Goal: Task Accomplishment & Management: Manage account settings

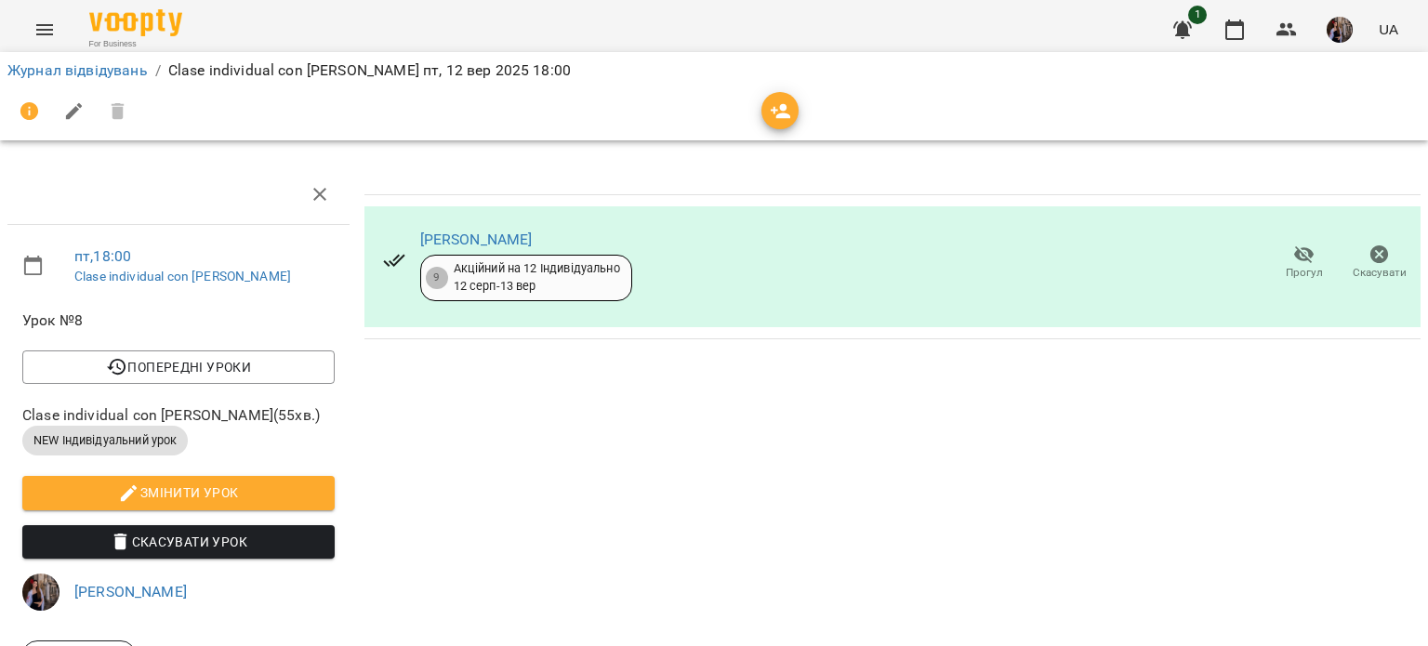
click at [1239, 20] on icon "button" at bounding box center [1235, 30] width 22 height 22
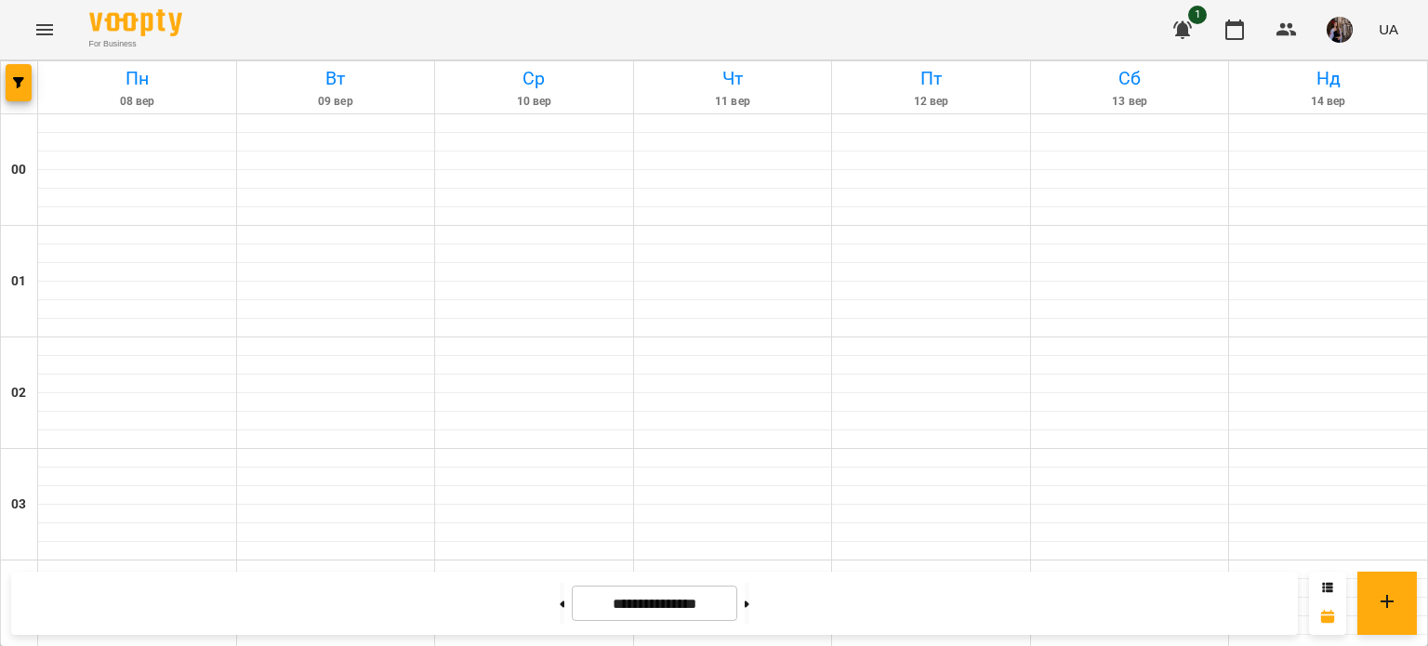
scroll to position [1858, 0]
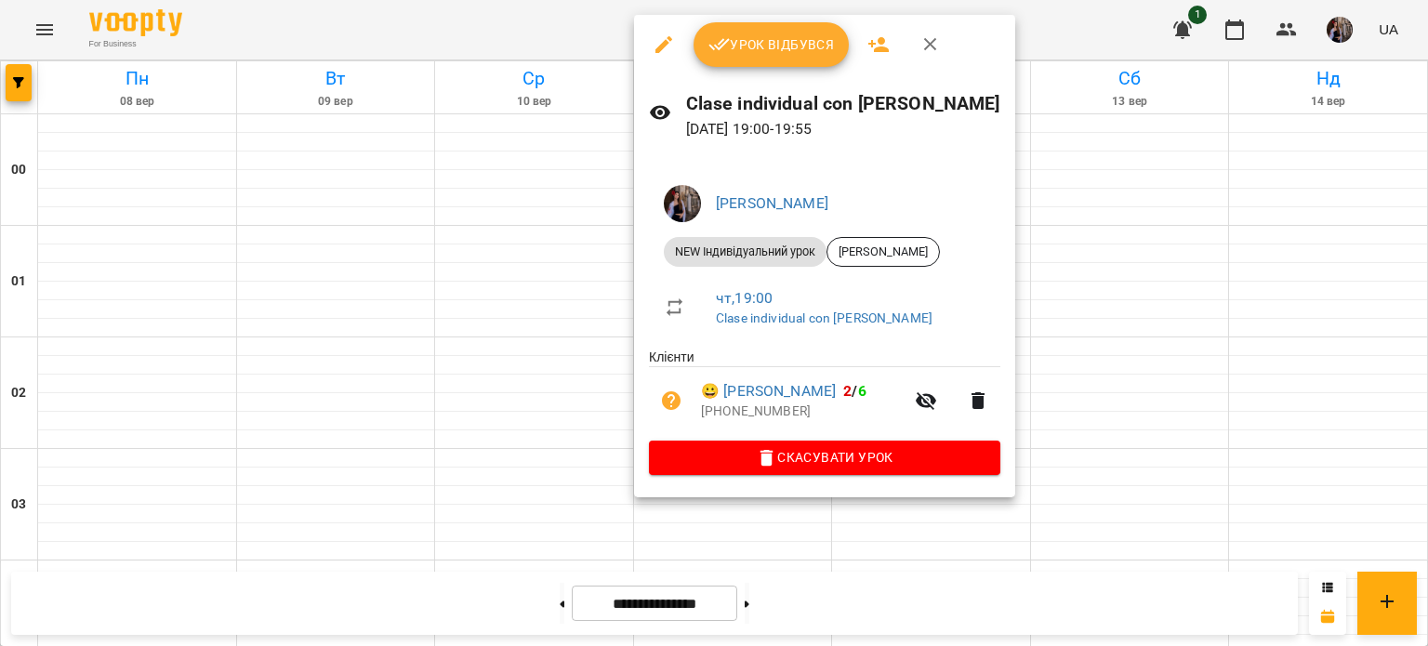
click at [789, 55] on span "Урок відбувся" at bounding box center [772, 44] width 126 height 22
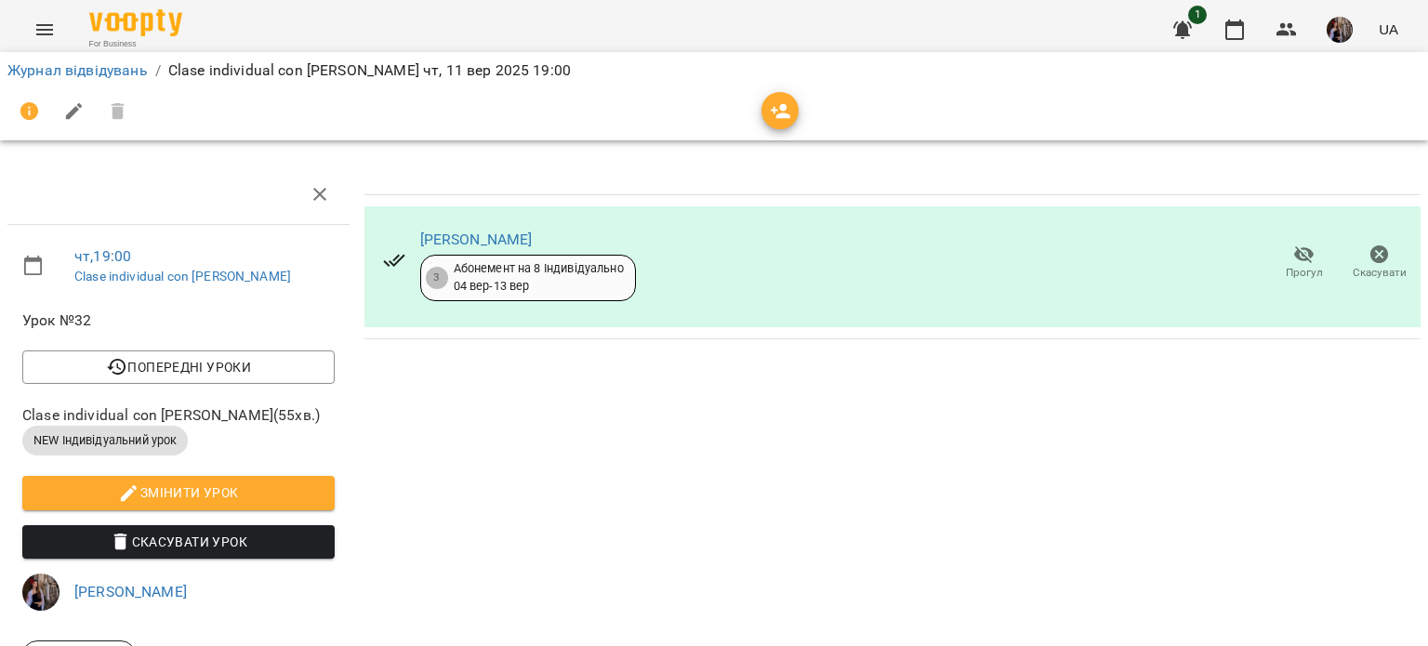
click at [778, 111] on icon "button" at bounding box center [781, 111] width 22 height 22
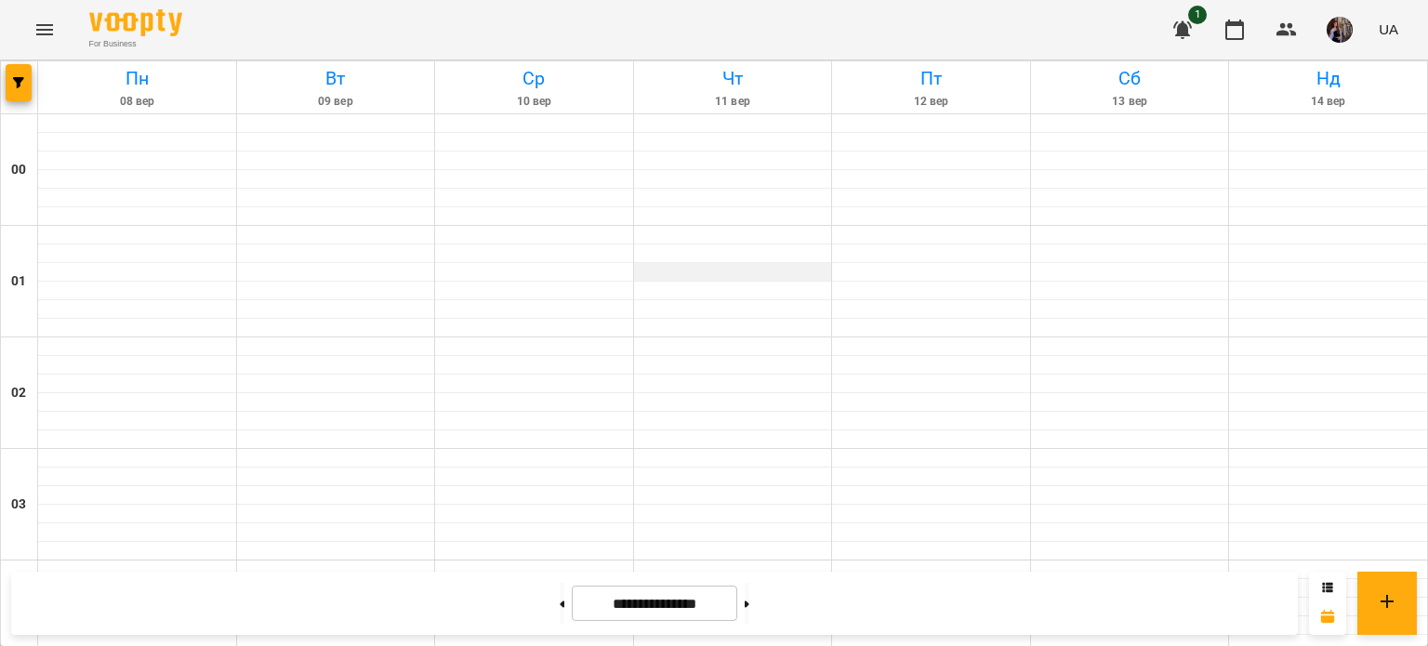
click at [825, 277] on div at bounding box center [733, 272] width 198 height 19
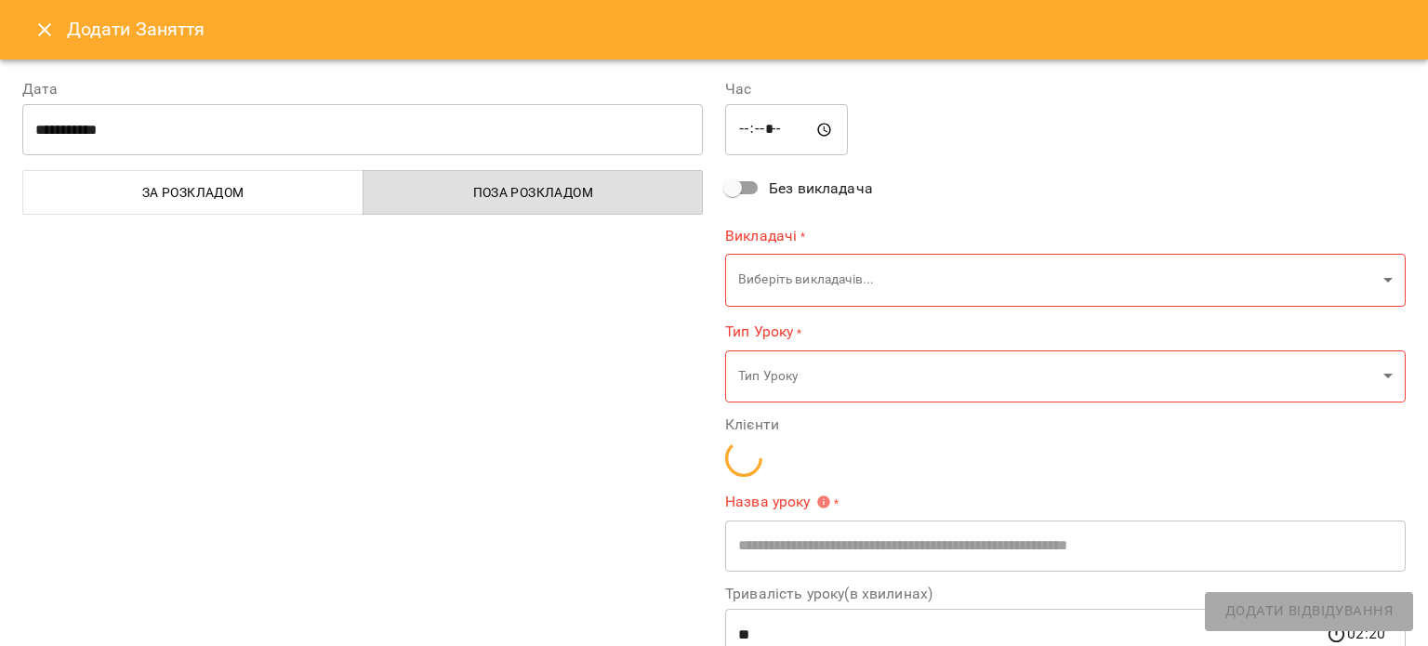
type input "**********"
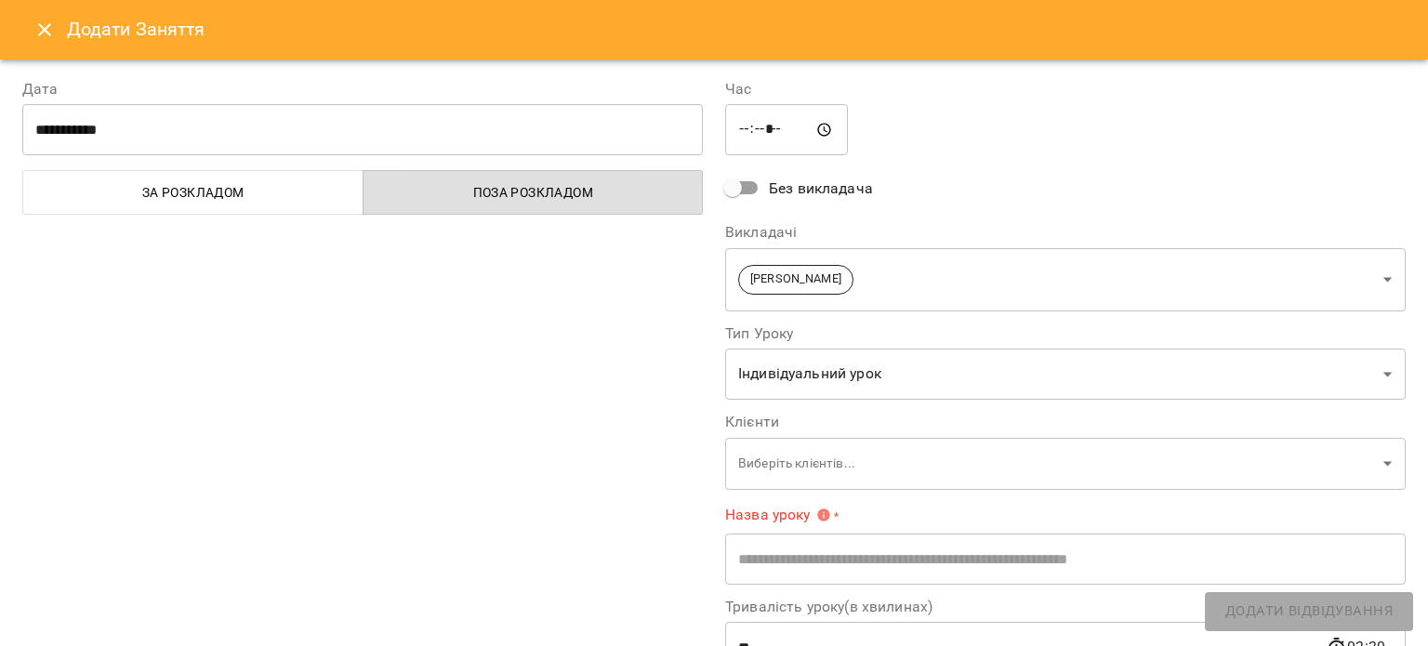
click at [33, 30] on icon "Close" at bounding box center [44, 30] width 22 height 22
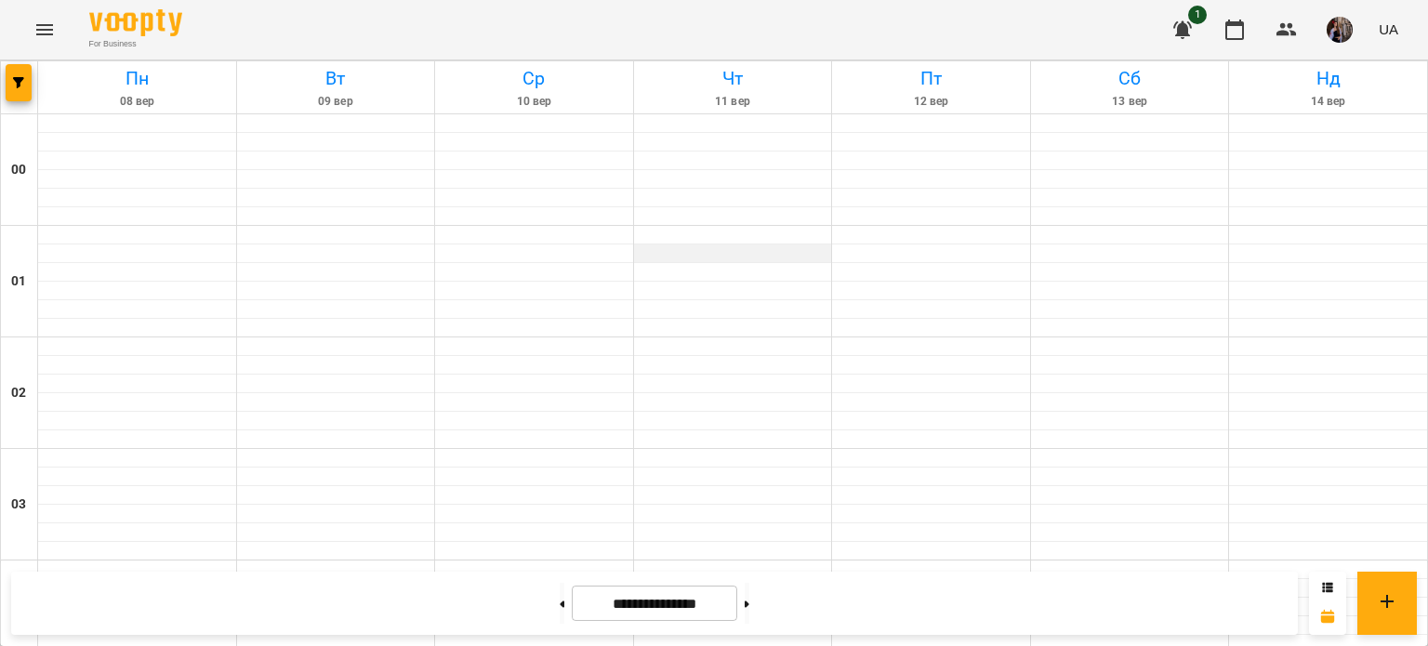
scroll to position [981, 0]
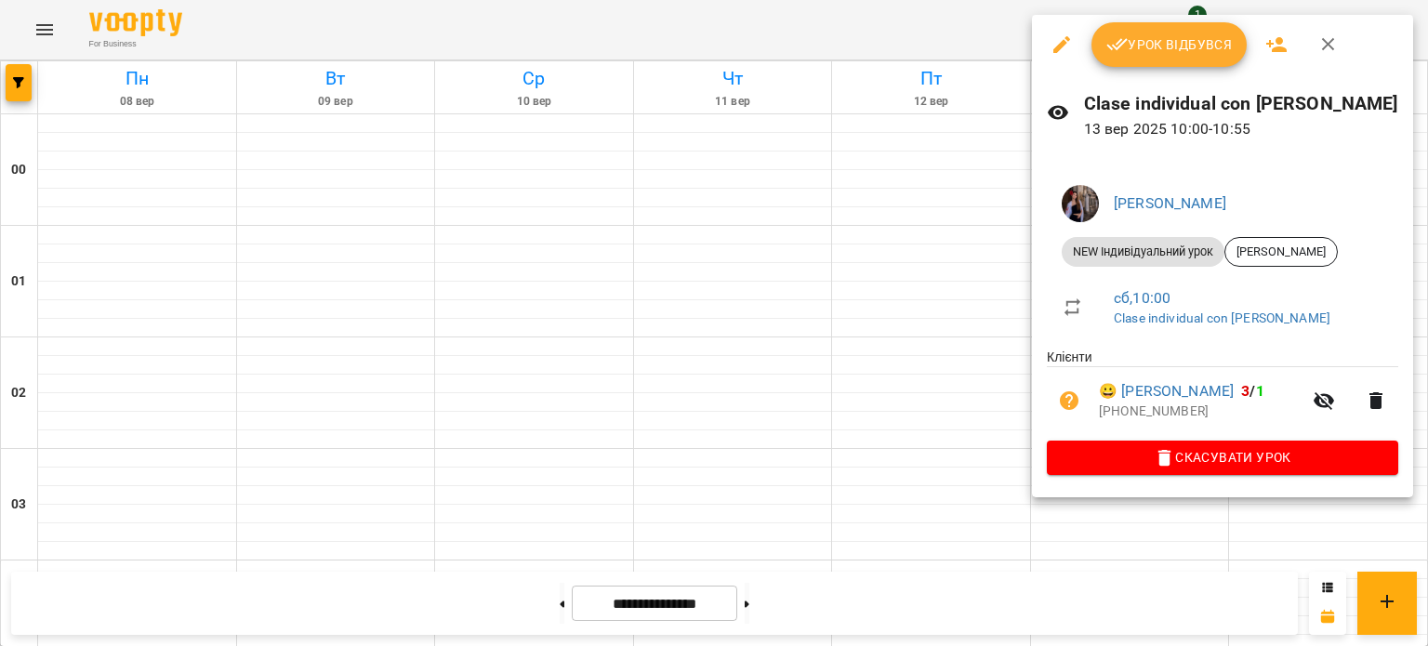
click at [1115, 45] on icon "button" at bounding box center [1117, 44] width 22 height 22
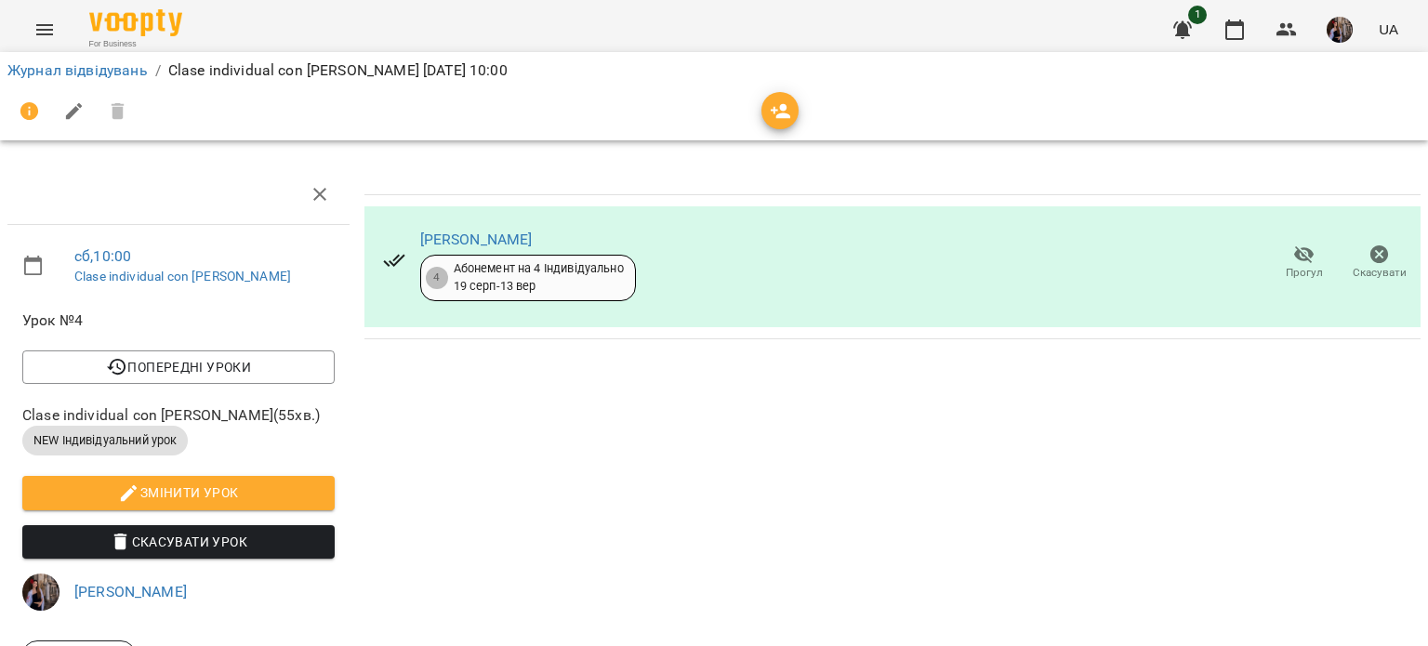
click at [797, 113] on span "button" at bounding box center [780, 111] width 37 height 22
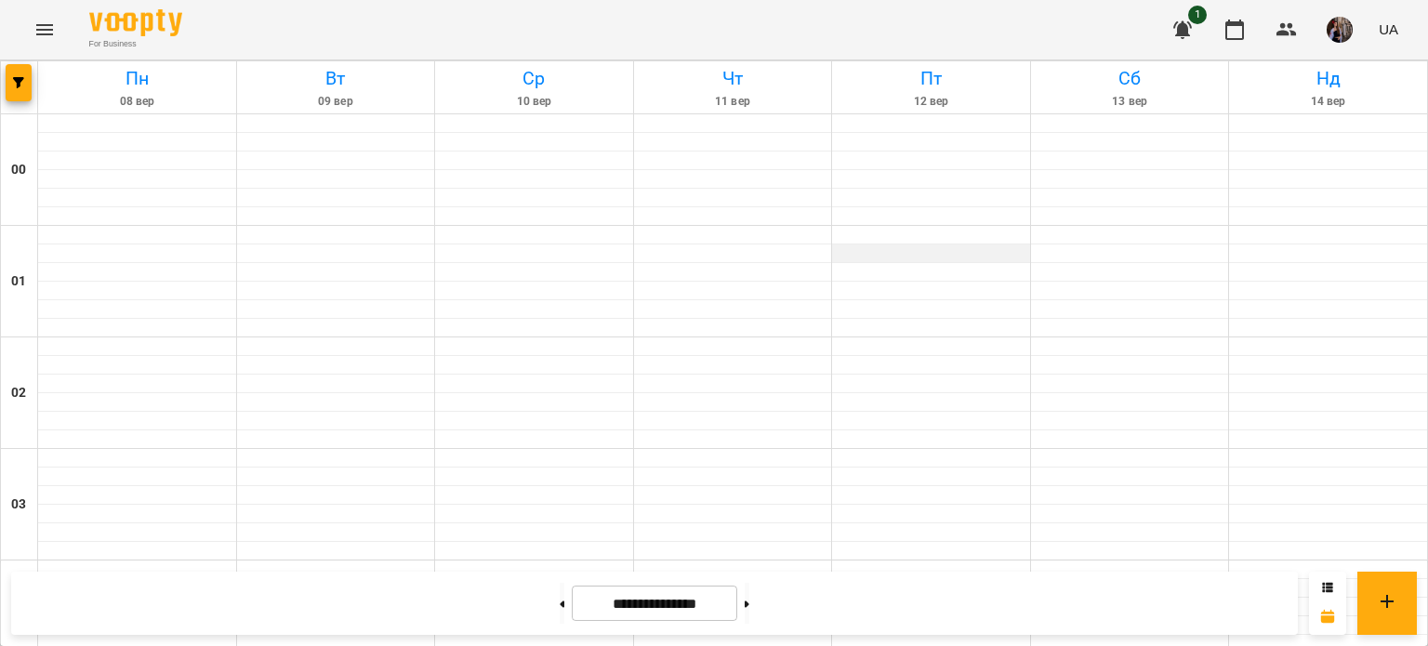
scroll to position [1134, 0]
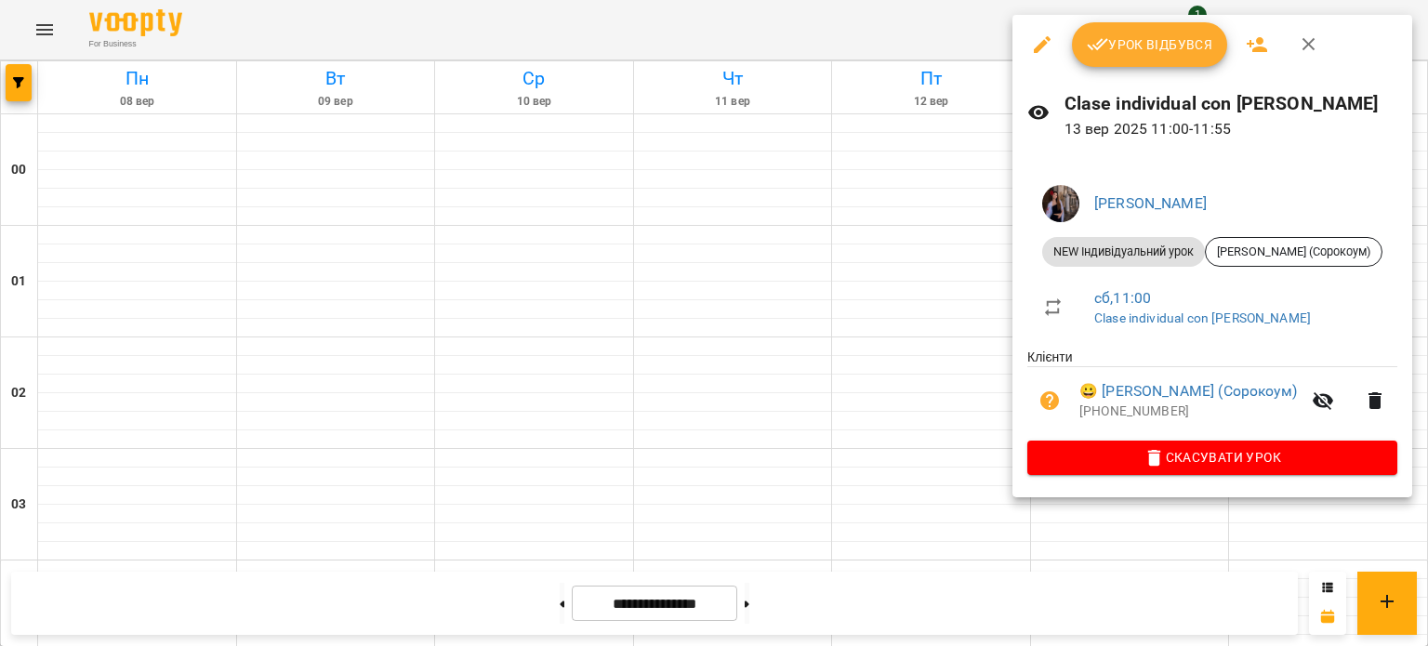
click at [1125, 59] on button "Урок відбувся" at bounding box center [1150, 44] width 156 height 45
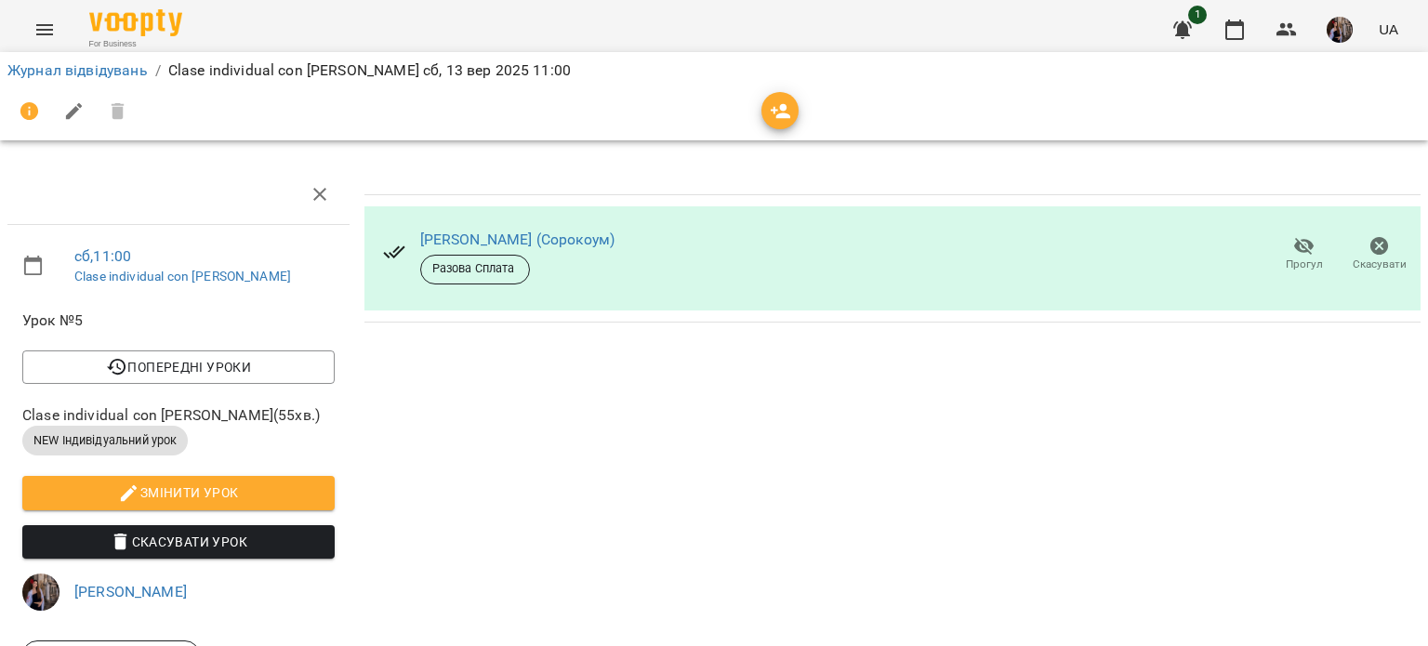
click at [769, 126] on div at bounding box center [780, 110] width 37 height 37
click at [784, 117] on icon "button" at bounding box center [781, 111] width 20 height 15
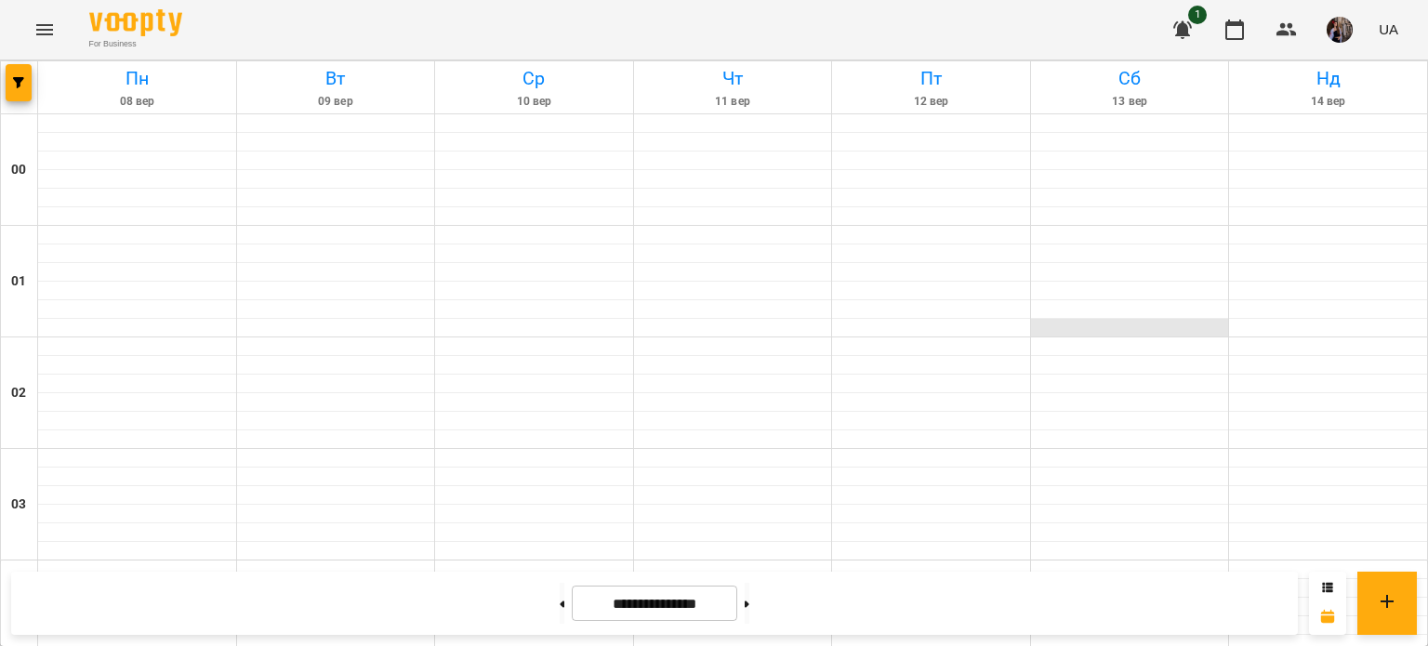
scroll to position [1517, 0]
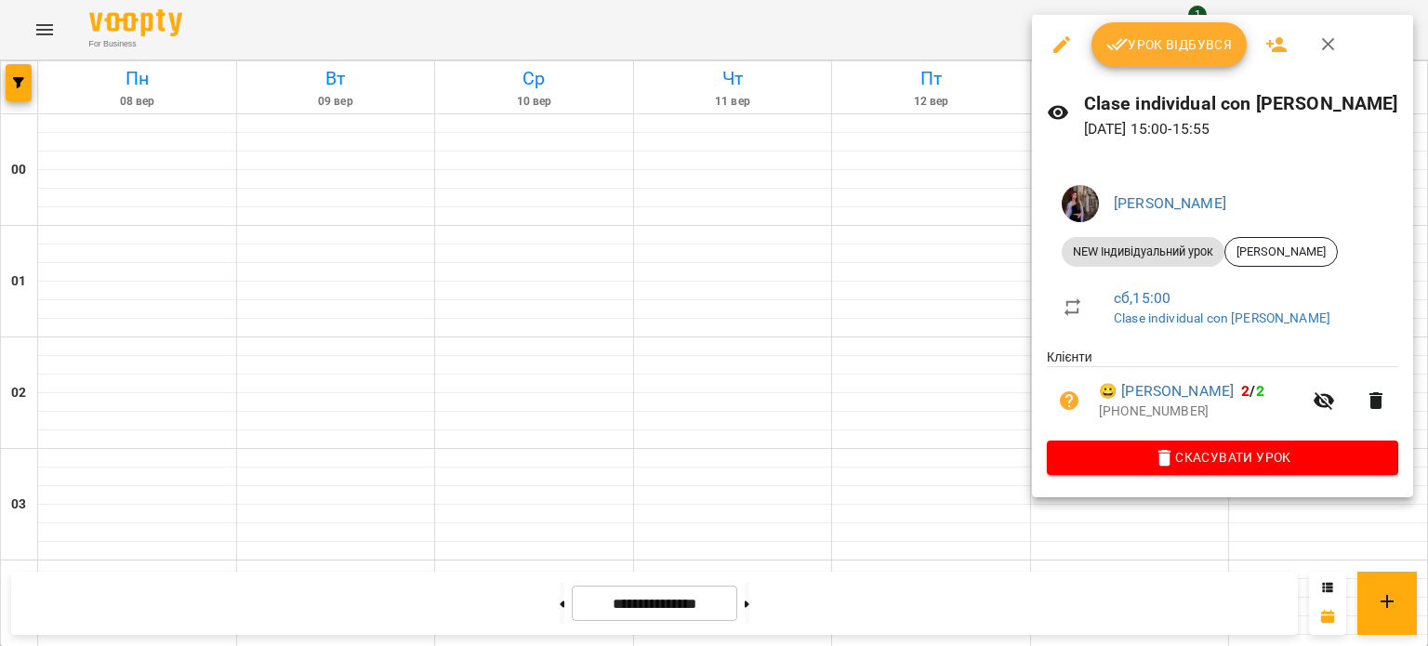
click at [1137, 46] on span "Урок відбувся" at bounding box center [1169, 44] width 126 height 22
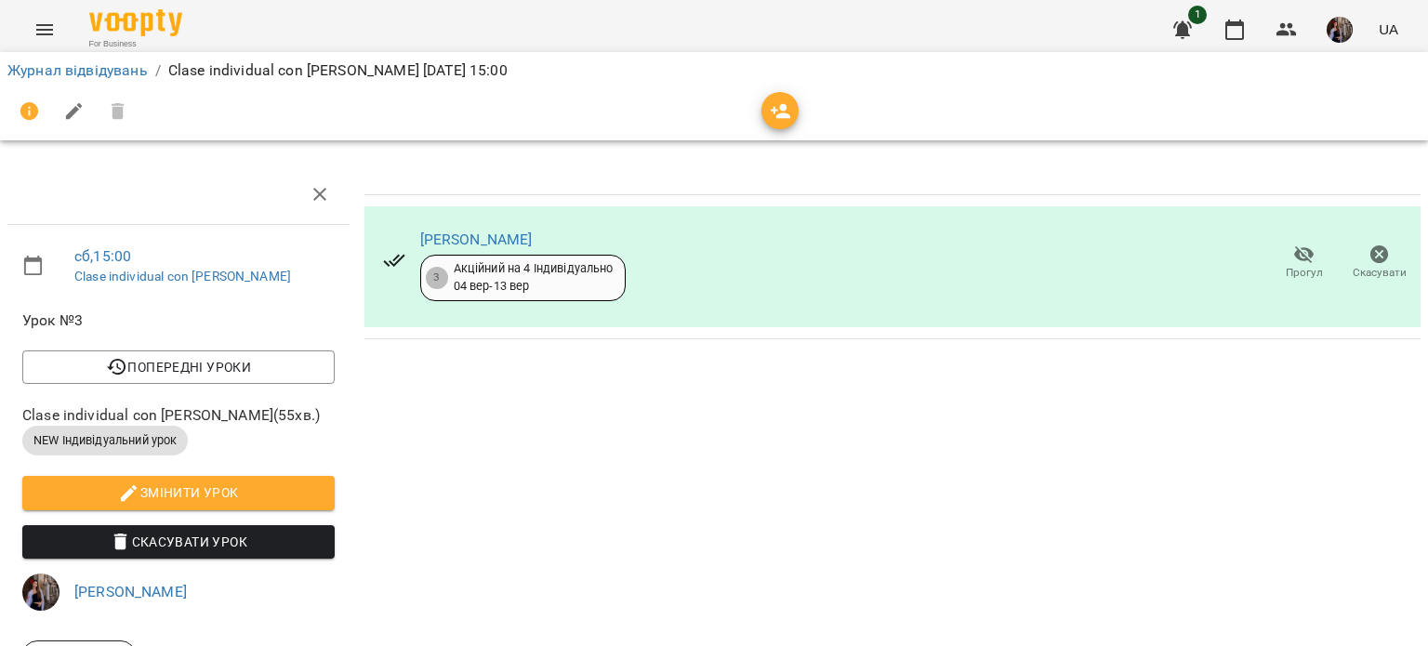
click at [762, 103] on span "button" at bounding box center [780, 111] width 37 height 22
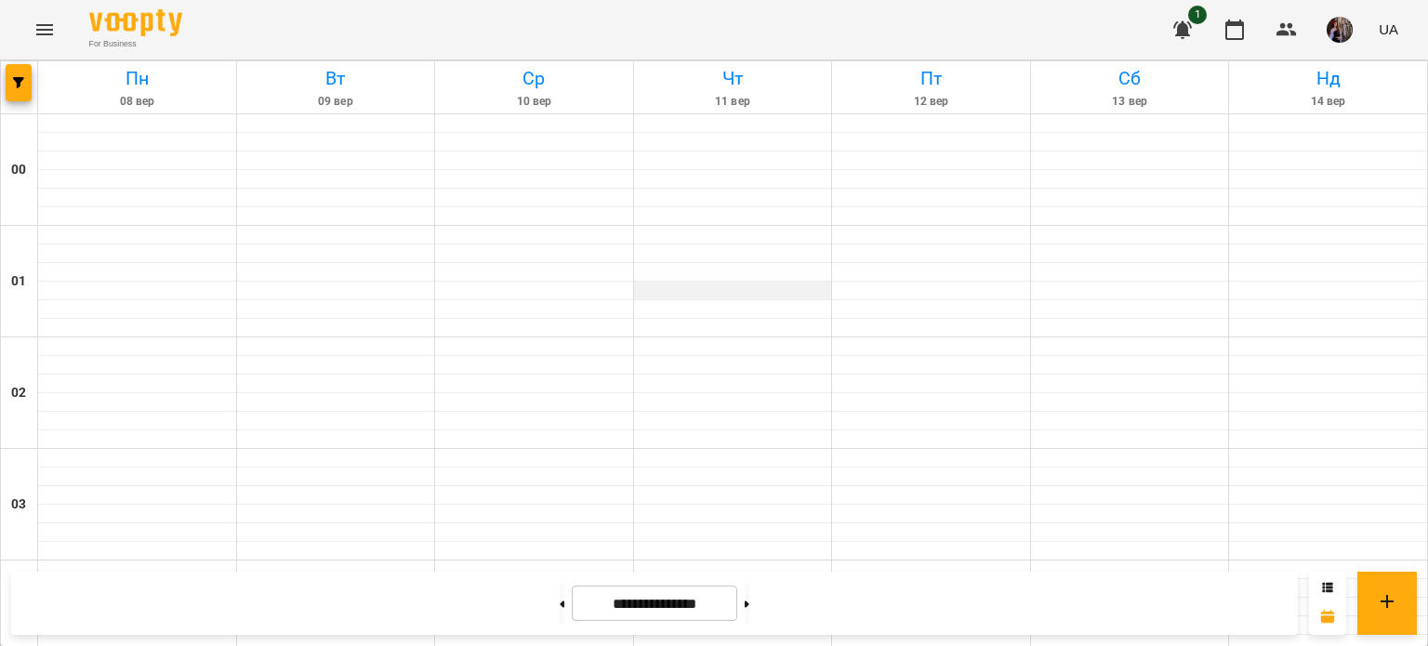
scroll to position [1328, 0]
click at [749, 587] on button at bounding box center [747, 603] width 5 height 41
type input "**********"
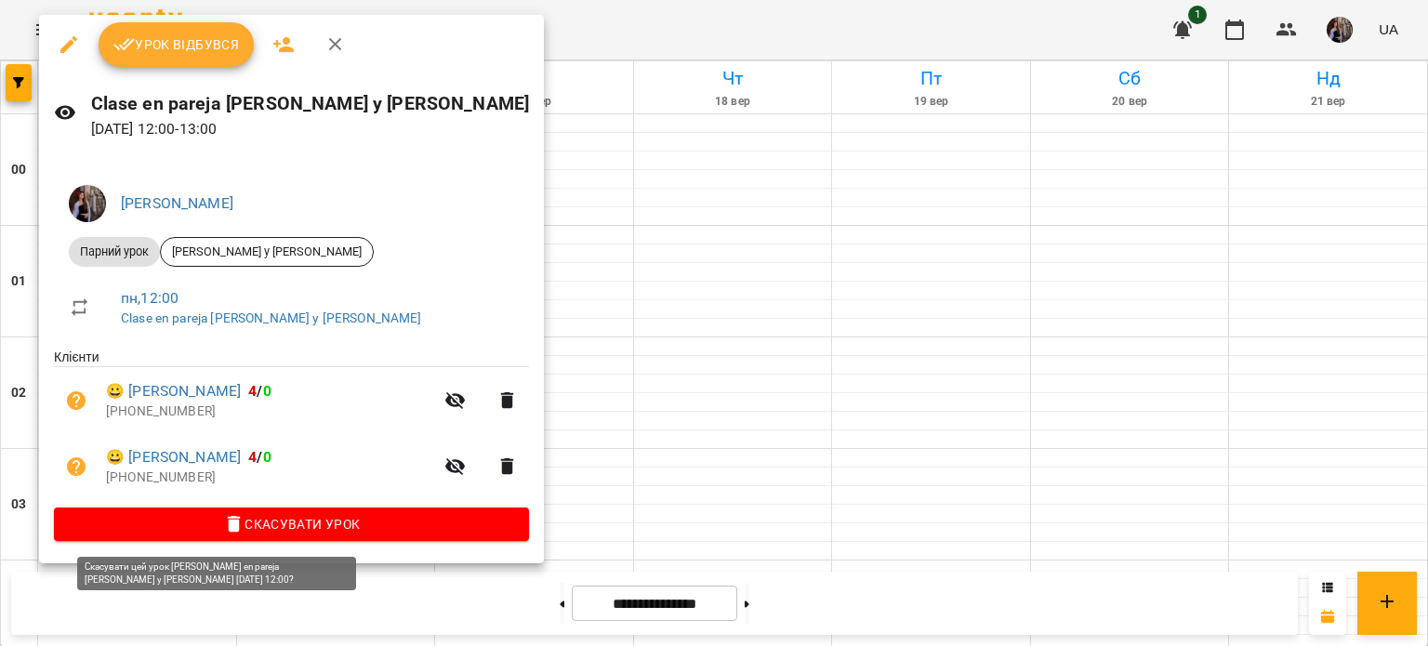
click at [225, 516] on span "Скасувати Урок" at bounding box center [291, 524] width 445 height 22
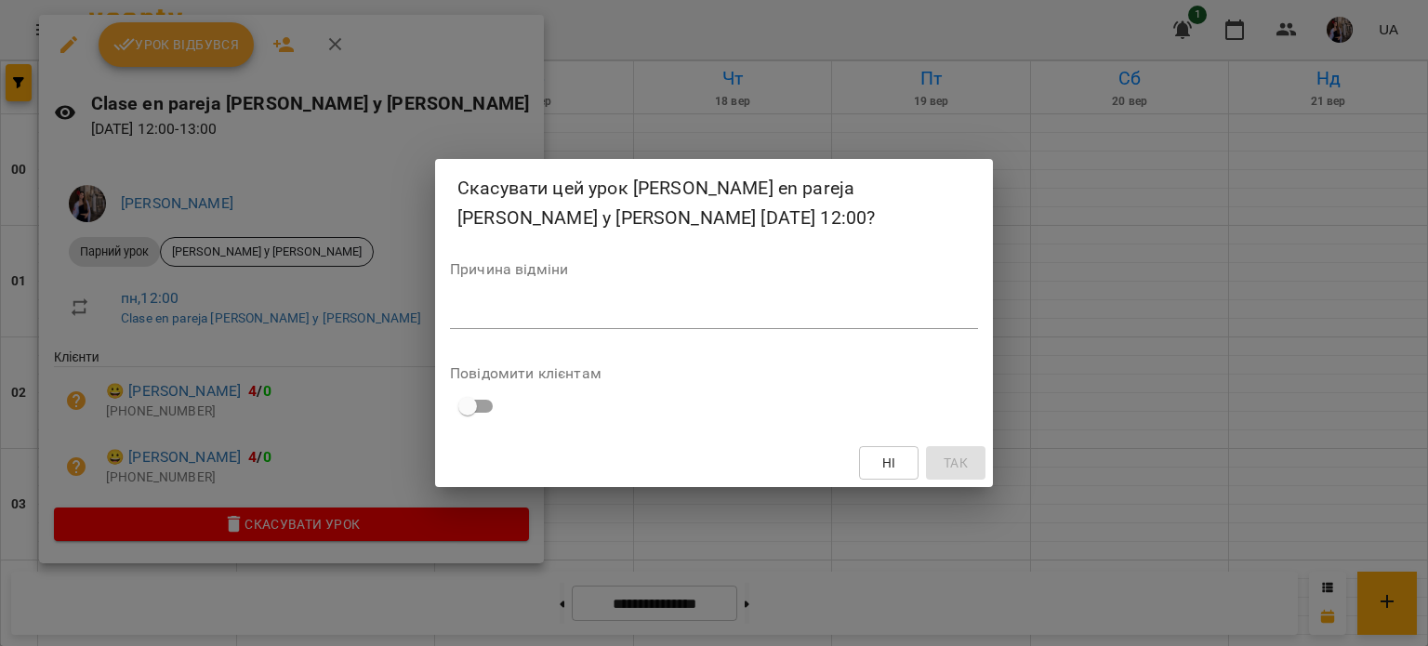
click at [548, 311] on textarea at bounding box center [714, 314] width 528 height 18
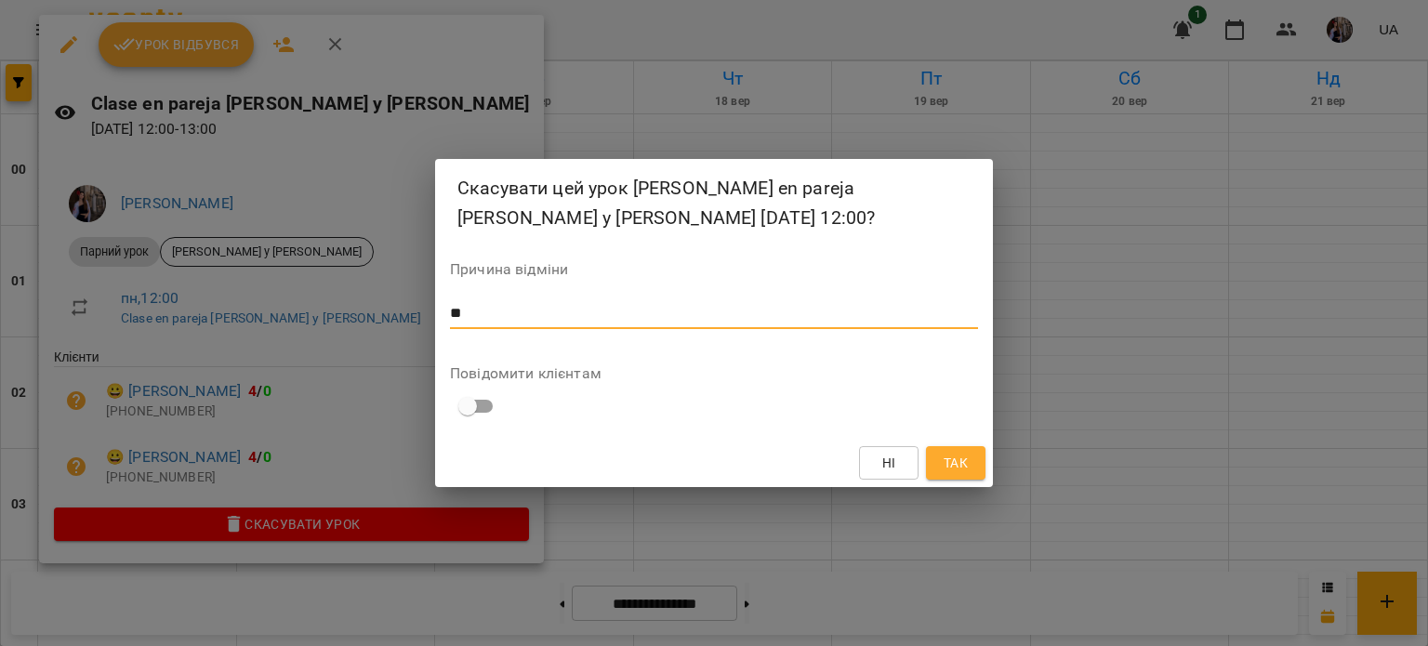
type textarea "**"
click at [968, 464] on span "Так" at bounding box center [956, 463] width 30 height 22
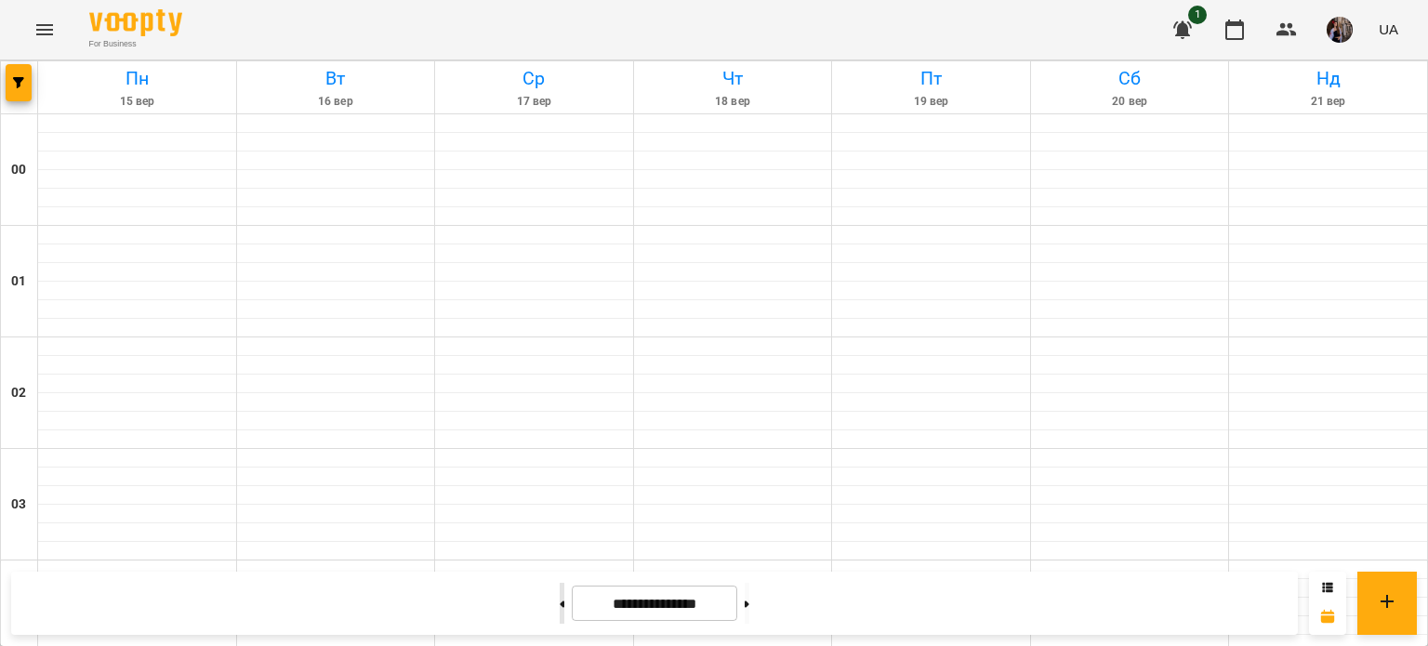
click at [560, 620] on button at bounding box center [562, 603] width 5 height 41
type input "**********"
click at [1334, 35] on img "button" at bounding box center [1340, 30] width 26 height 26
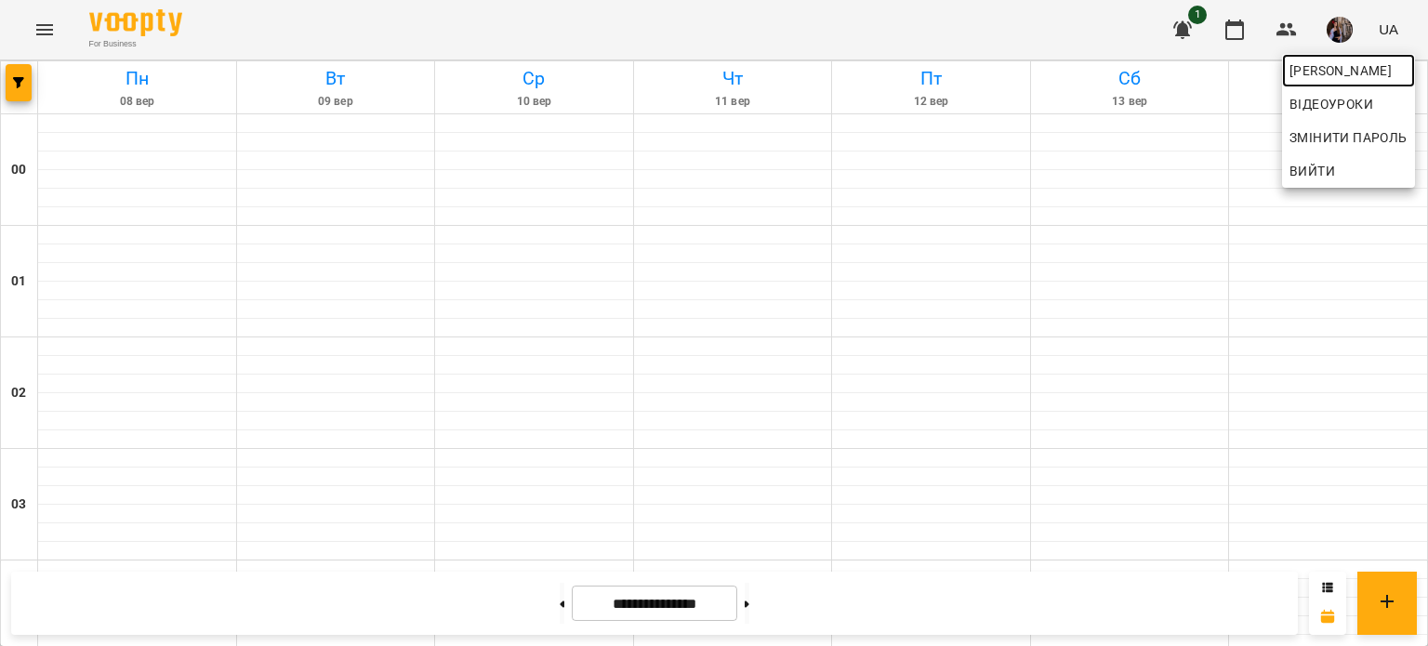
click at [1313, 64] on span "[PERSON_NAME]" at bounding box center [1349, 71] width 118 height 22
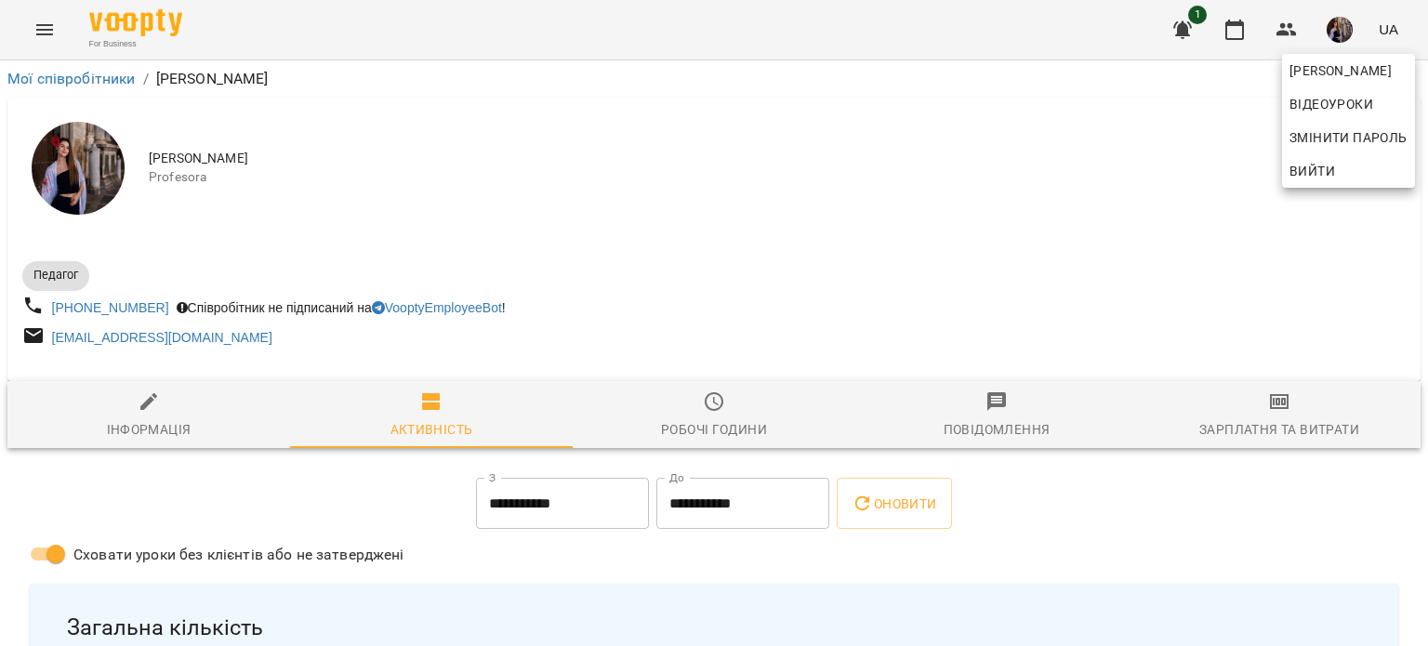
click at [730, 323] on div at bounding box center [714, 323] width 1428 height 646
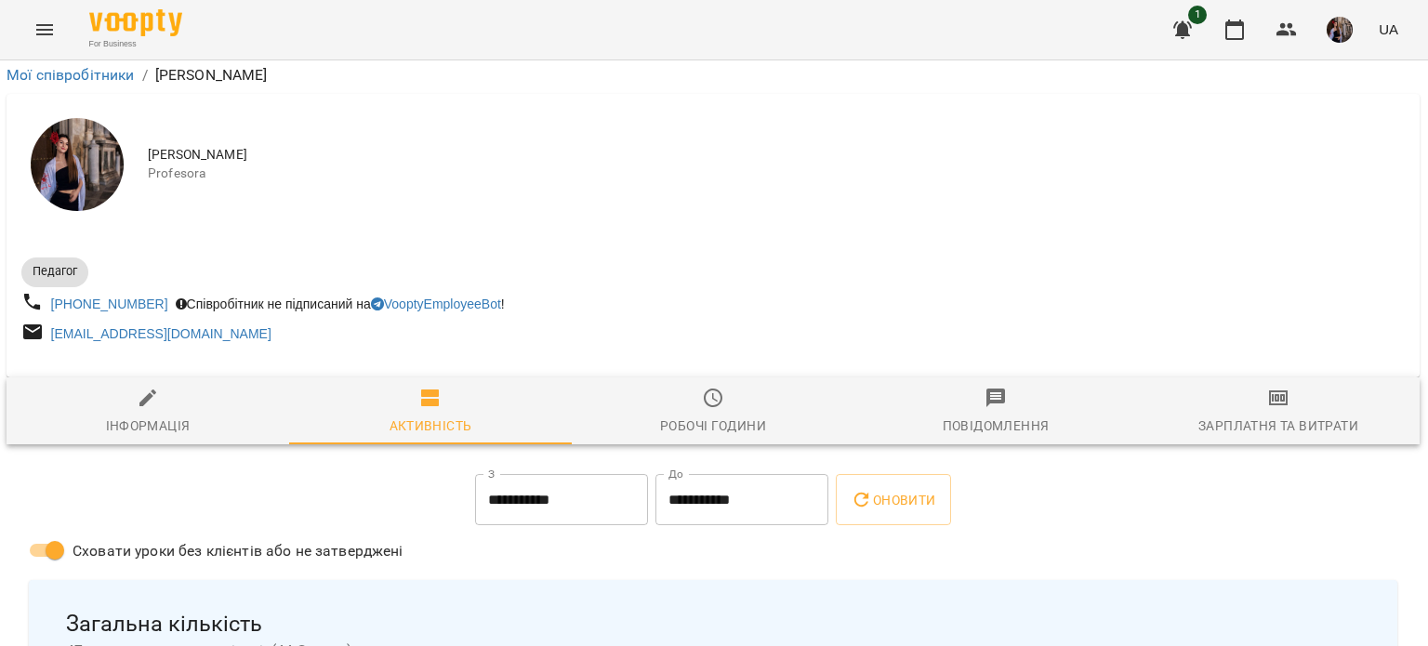
scroll to position [123, 1]
click at [1226, 31] on icon "button" at bounding box center [1234, 30] width 19 height 20
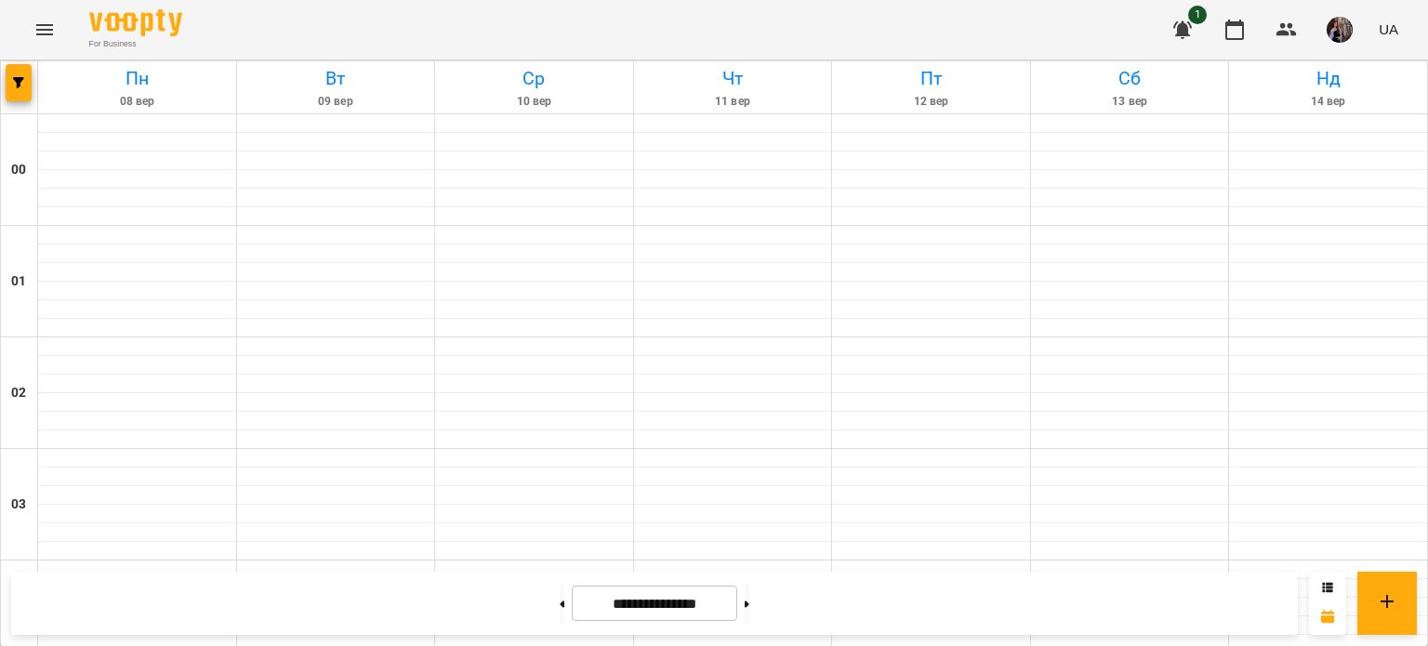
scroll to position [1991, 0]
click at [749, 604] on button at bounding box center [747, 603] width 5 height 41
click at [560, 608] on button at bounding box center [562, 603] width 5 height 41
click at [749, 605] on icon at bounding box center [747, 604] width 5 height 7
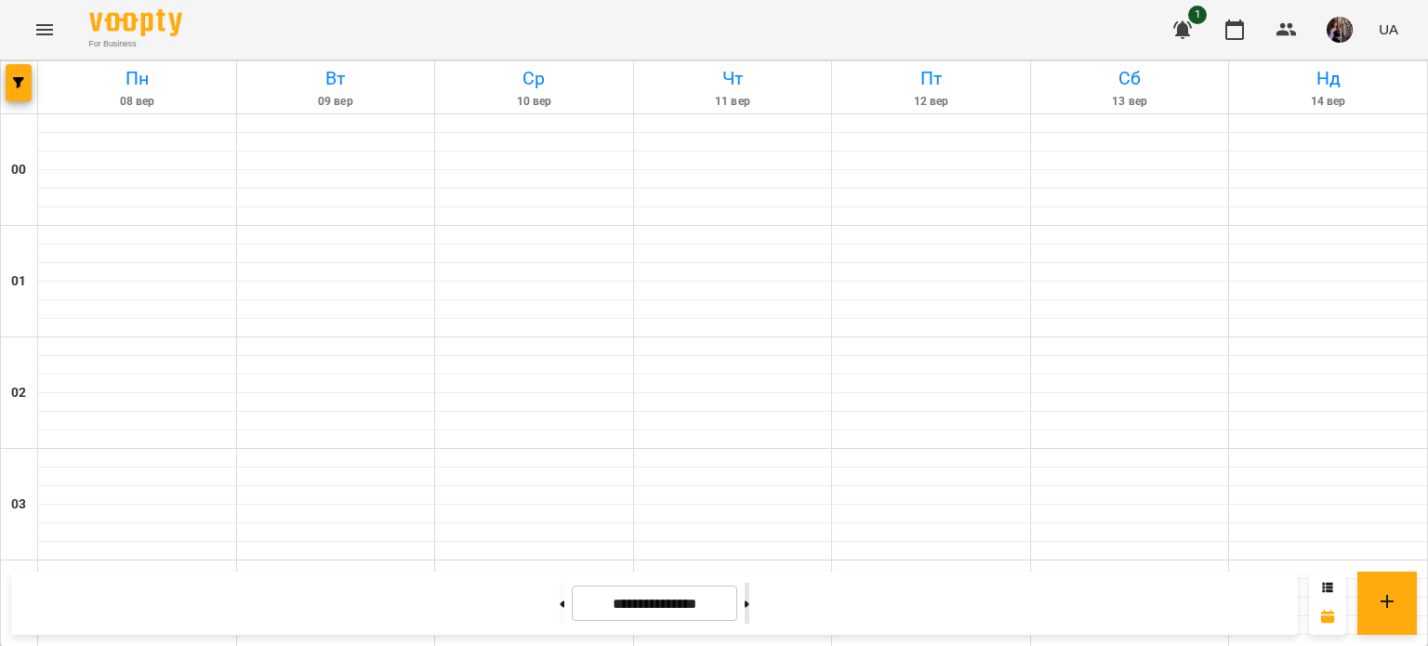
type input "**********"
